Goal: Find specific page/section

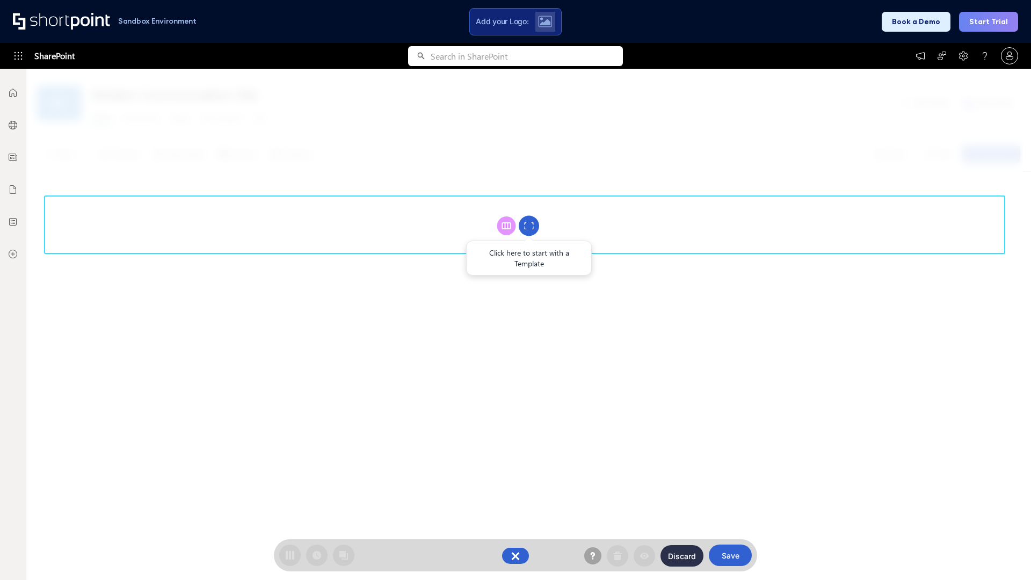
click at [529, 226] on circle at bounding box center [529, 226] width 20 height 20
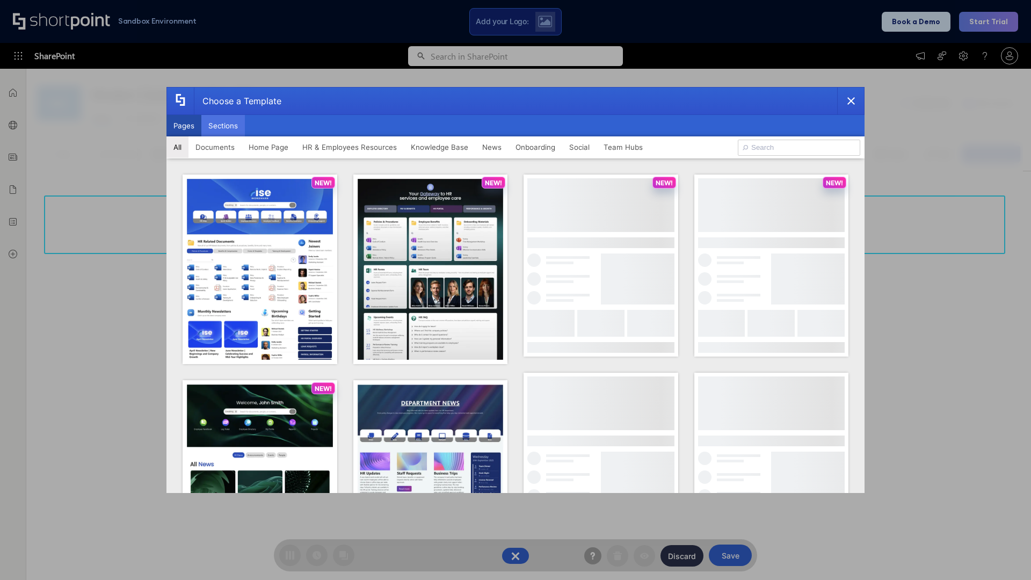
click at [223, 126] on button "Sections" at bounding box center [223, 125] width 44 height 21
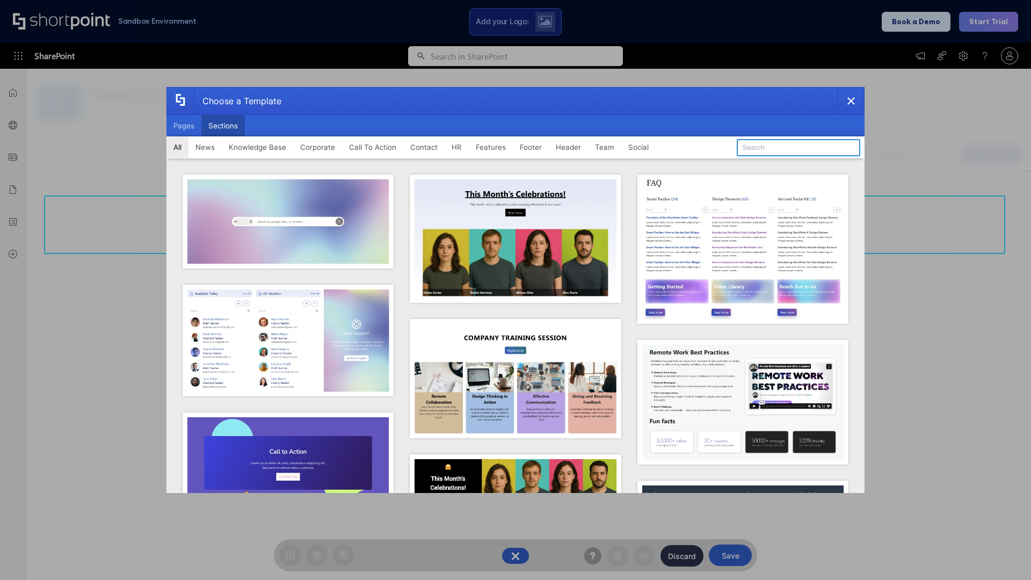
type input "Features Kit 3"
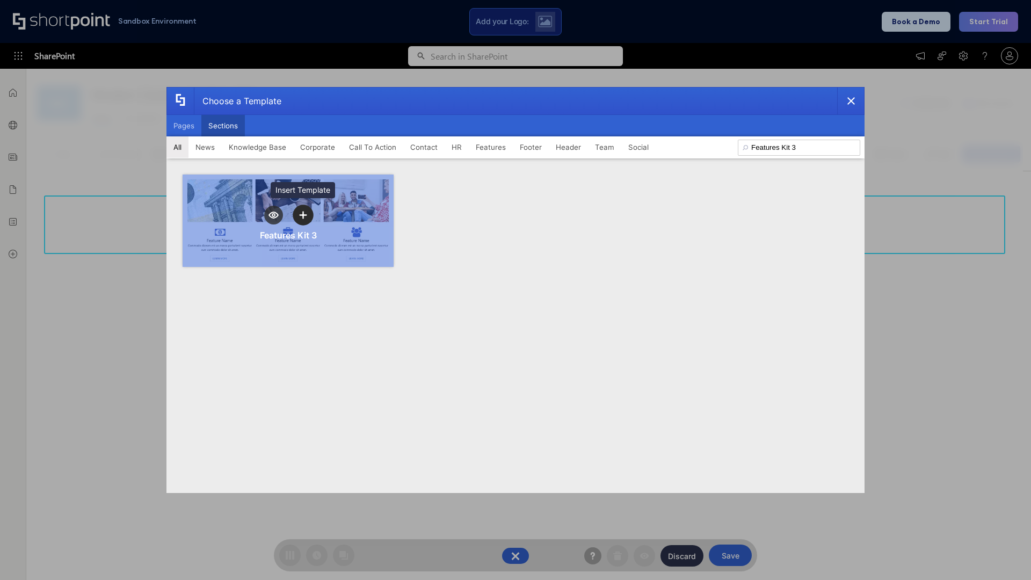
click at [303, 215] on icon "template selector" at bounding box center [303, 216] width 8 height 8
